Goal: Task Accomplishment & Management: Manage account settings

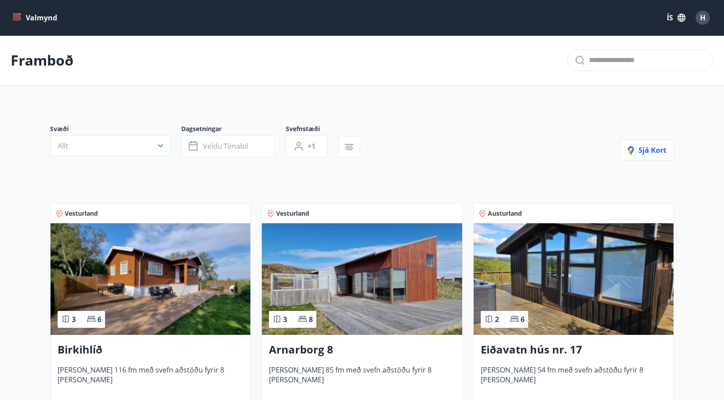
click at [38, 17] on button "Valmynd" at bounding box center [36, 18] width 50 height 16
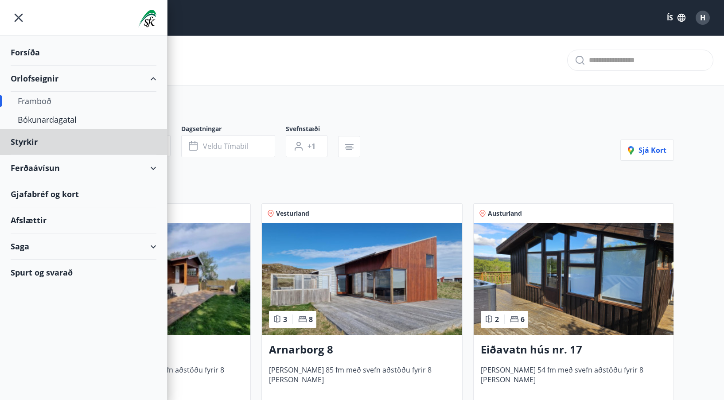
click at [25, 51] on div "Forsíða" at bounding box center [84, 52] width 146 height 26
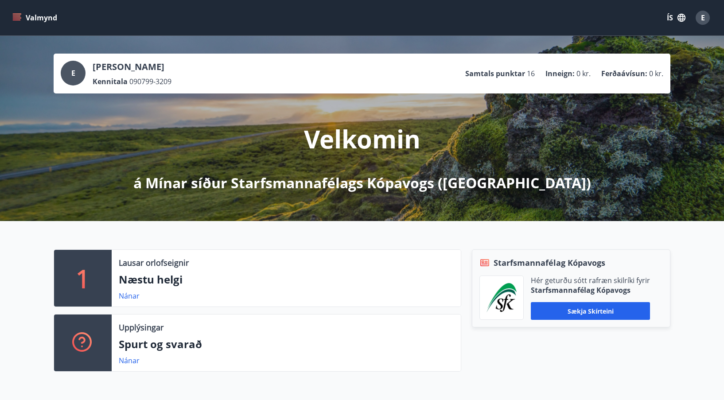
click at [17, 16] on icon "menu" at bounding box center [17, 16] width 8 height 1
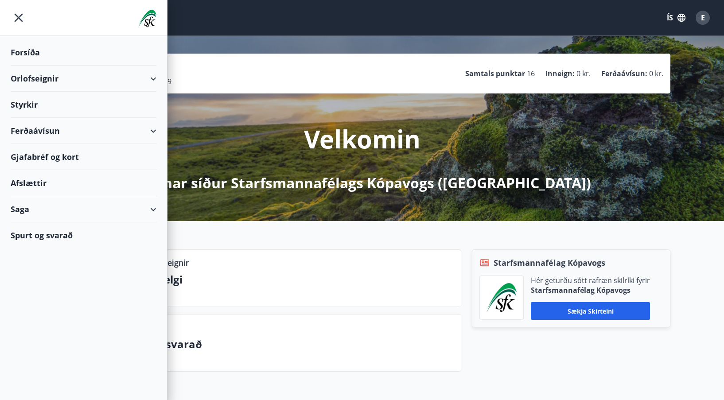
click at [302, 30] on div "Valmynd ÍS E" at bounding box center [362, 17] width 724 height 35
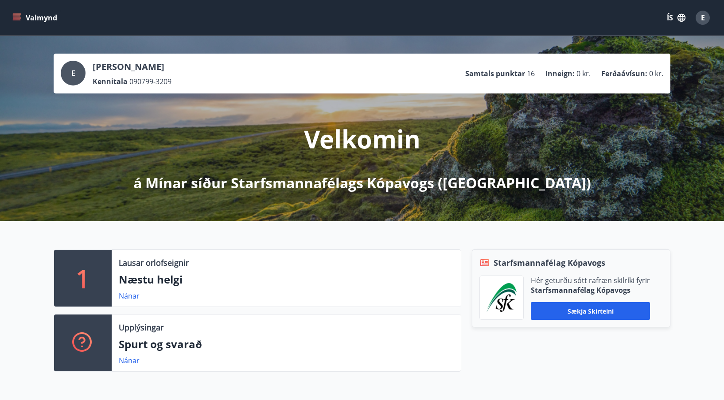
click at [703, 14] on span "E" at bounding box center [703, 18] width 4 height 10
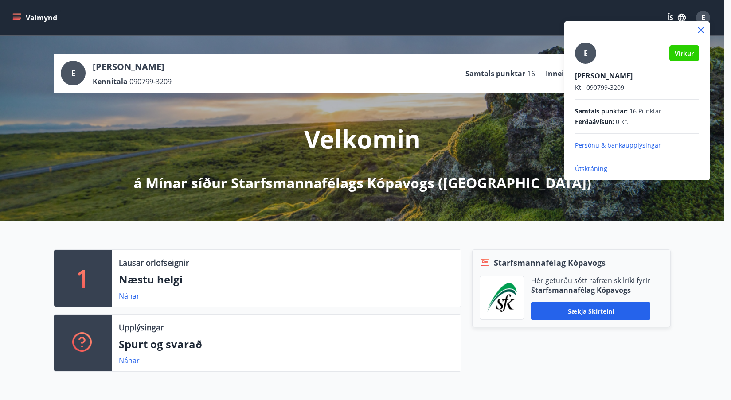
click at [618, 144] on p "Persónu & bankaupplýsingar" at bounding box center [637, 145] width 124 height 9
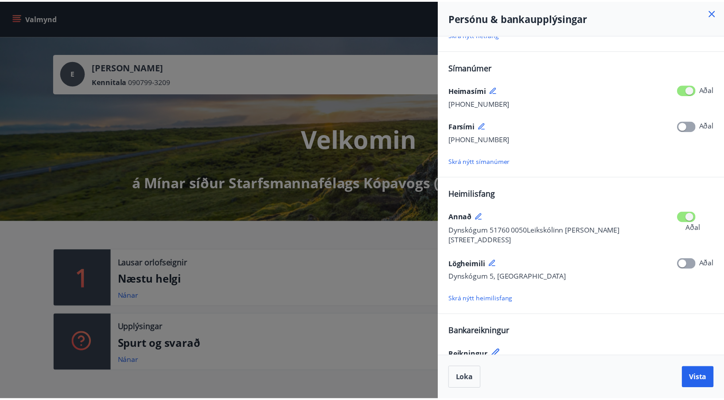
scroll to position [92, 0]
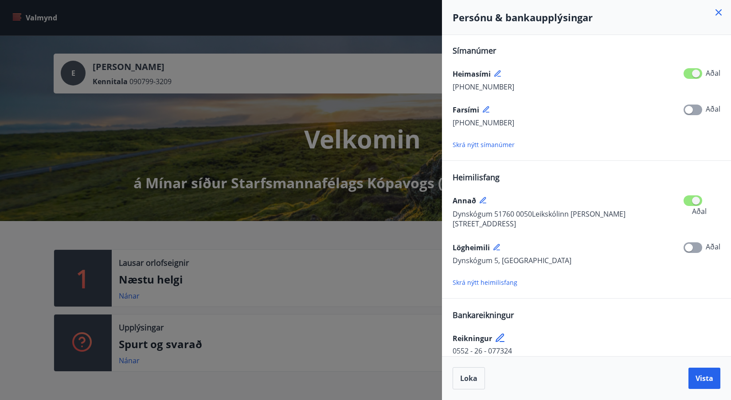
click at [719, 12] on icon at bounding box center [718, 12] width 11 height 11
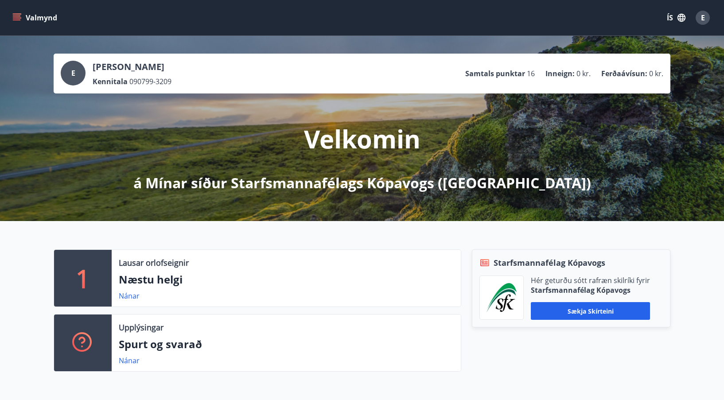
click at [703, 16] on span "E" at bounding box center [703, 18] width 4 height 10
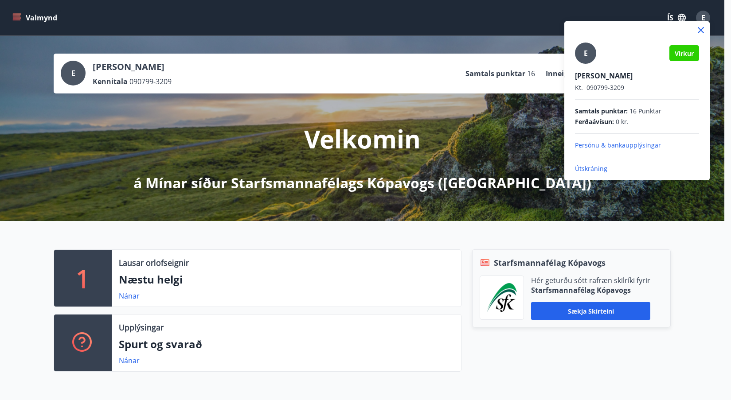
click at [629, 142] on p "Persónu & bankaupplýsingar" at bounding box center [637, 145] width 124 height 9
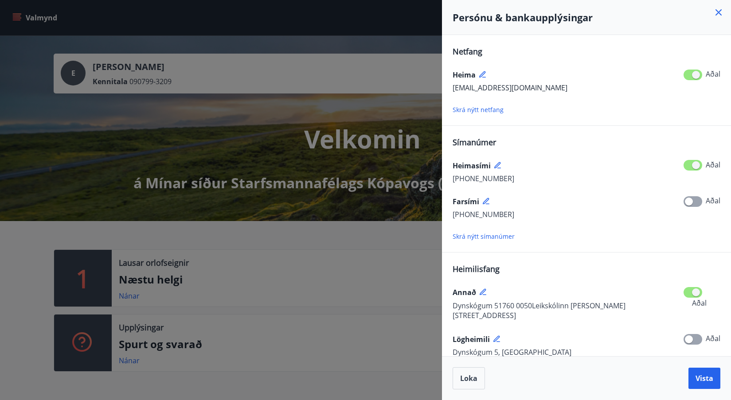
click at [719, 12] on icon at bounding box center [718, 12] width 6 height 6
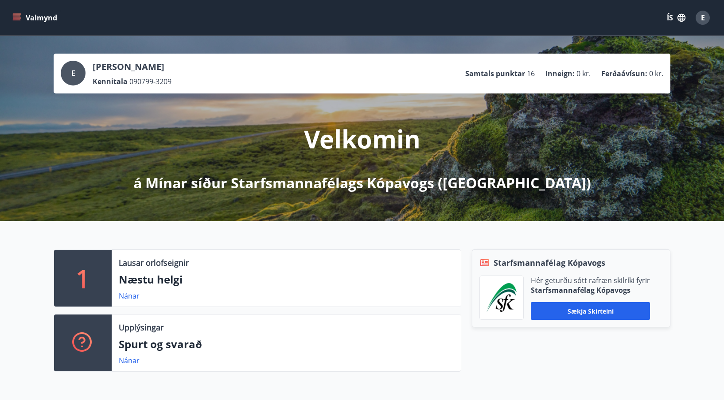
click at [19, 13] on icon "menu" at bounding box center [16, 17] width 9 height 9
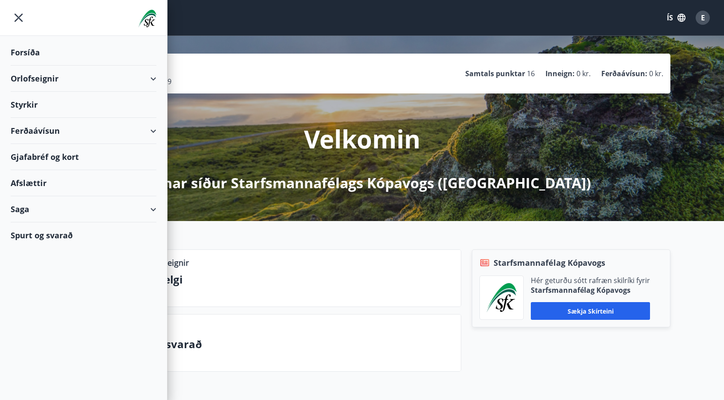
click at [58, 232] on div "Spurt og svarað" at bounding box center [84, 236] width 146 height 26
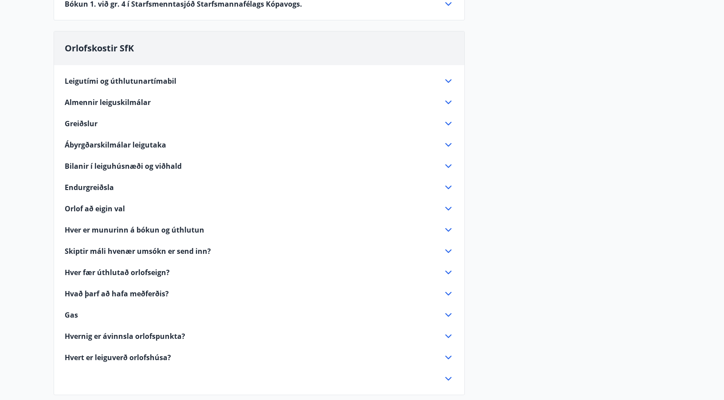
scroll to position [576, 0]
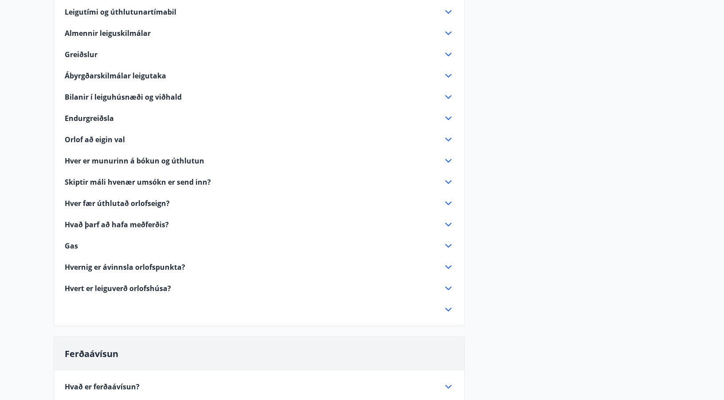
click at [450, 116] on icon at bounding box center [448, 118] width 11 height 11
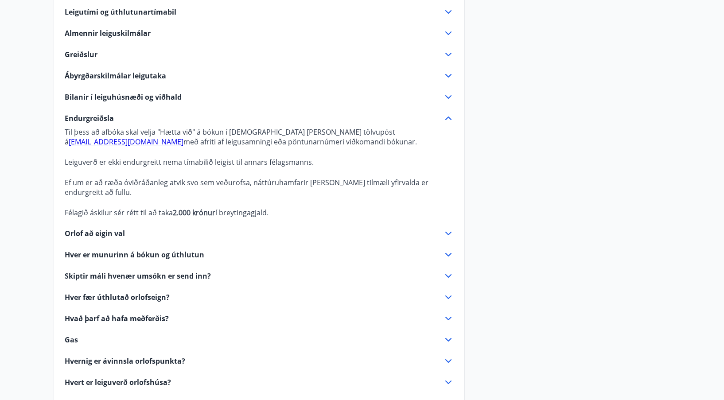
click at [448, 116] on icon at bounding box center [448, 118] width 11 height 11
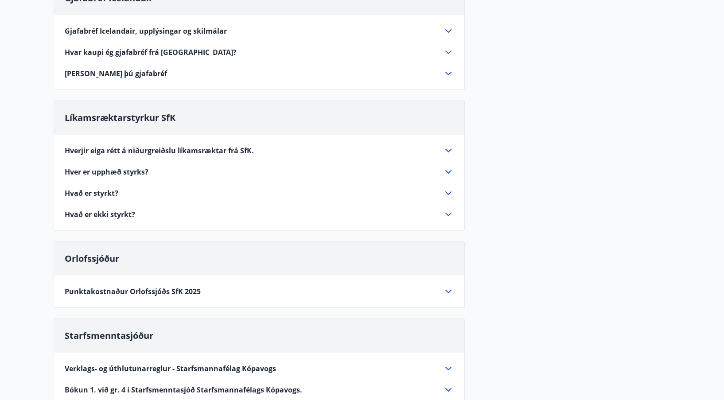
scroll to position [0, 0]
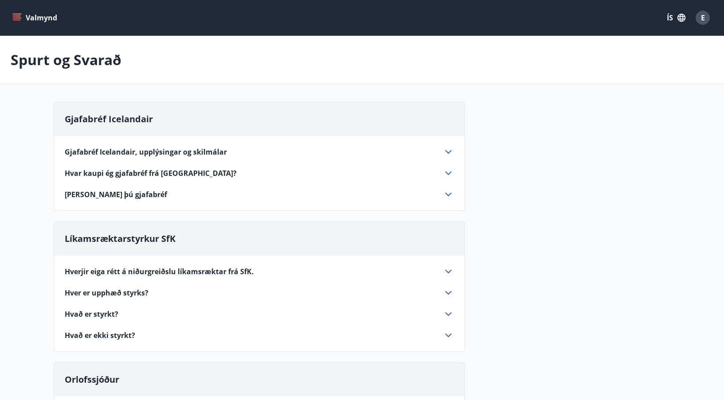
click at [33, 16] on button "Valmynd" at bounding box center [36, 18] width 50 height 16
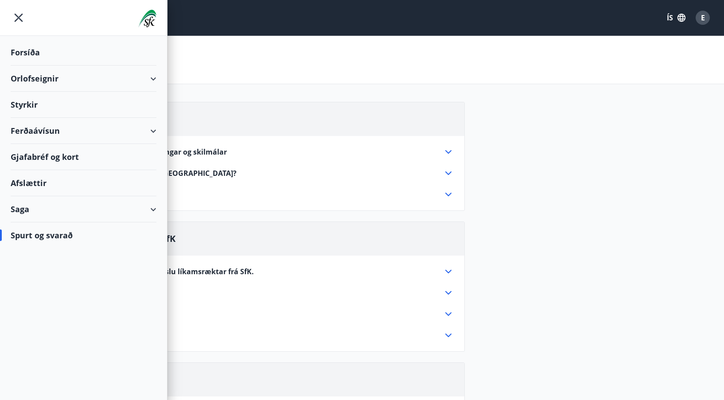
click at [26, 47] on div "Forsíða" at bounding box center [84, 52] width 146 height 26
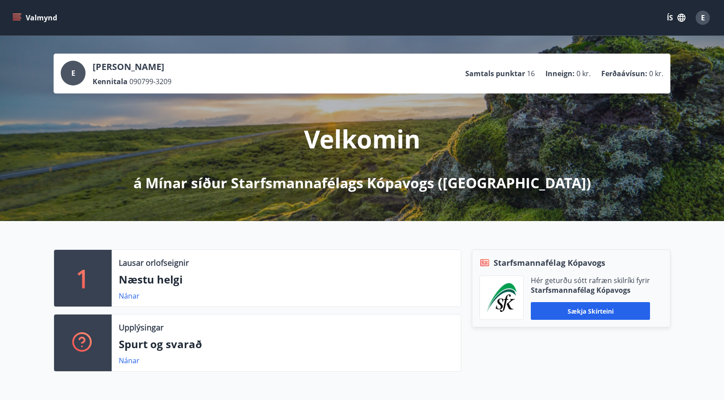
click at [33, 16] on button "Valmynd" at bounding box center [36, 18] width 50 height 16
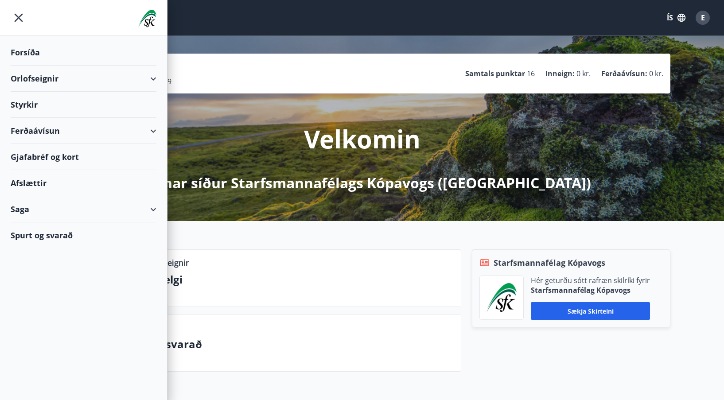
click at [152, 207] on div "Saga" at bounding box center [84, 209] width 146 height 26
click at [28, 248] on div "Bókanir" at bounding box center [84, 250] width 132 height 19
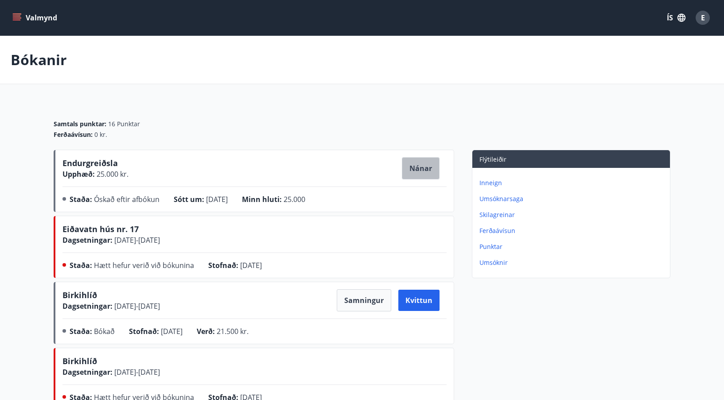
click at [412, 164] on button "Nánar" at bounding box center [421, 168] width 38 height 22
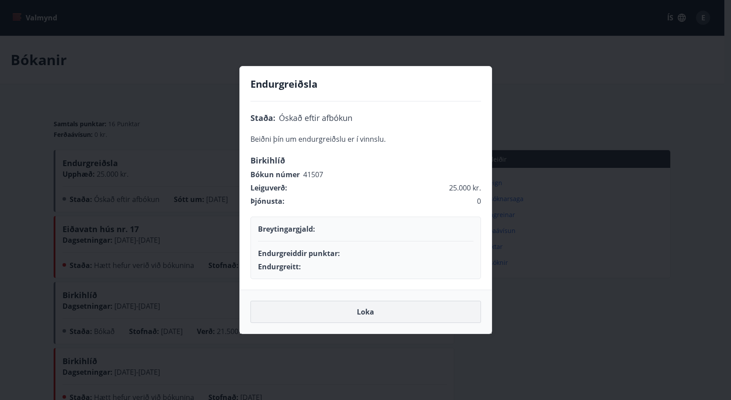
click at [369, 313] on button "Loka" at bounding box center [365, 312] width 231 height 22
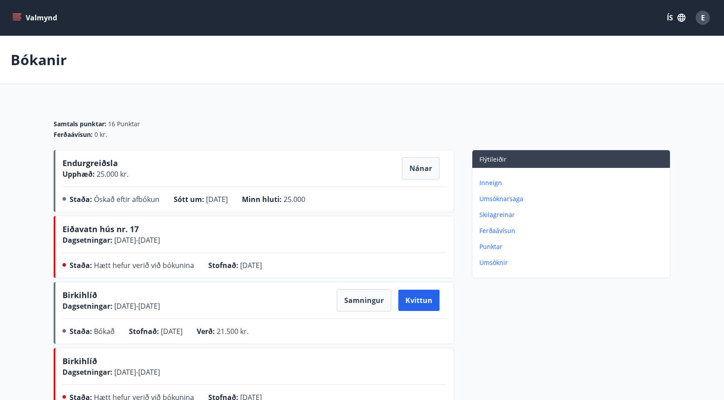
click at [24, 16] on button "Valmynd" at bounding box center [36, 18] width 50 height 16
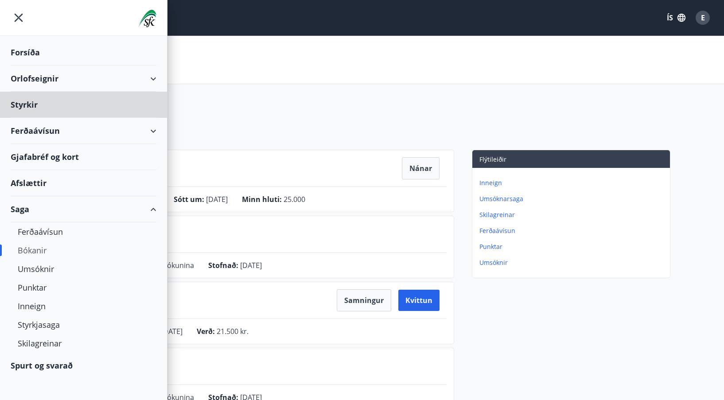
click at [30, 48] on div "Forsíða" at bounding box center [84, 52] width 146 height 26
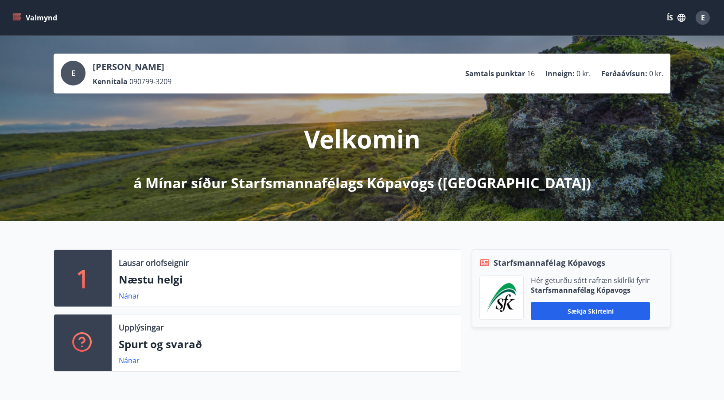
click at [703, 15] on span "E" at bounding box center [703, 18] width 4 height 10
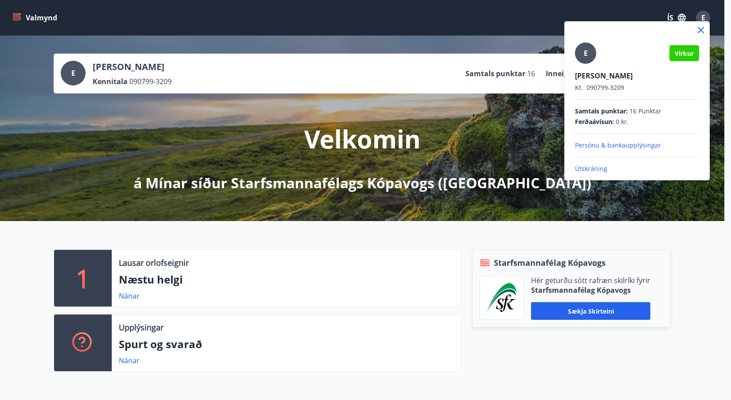
click at [597, 169] on p "Útskráning" at bounding box center [637, 168] width 124 height 9
